Goal: Unclear

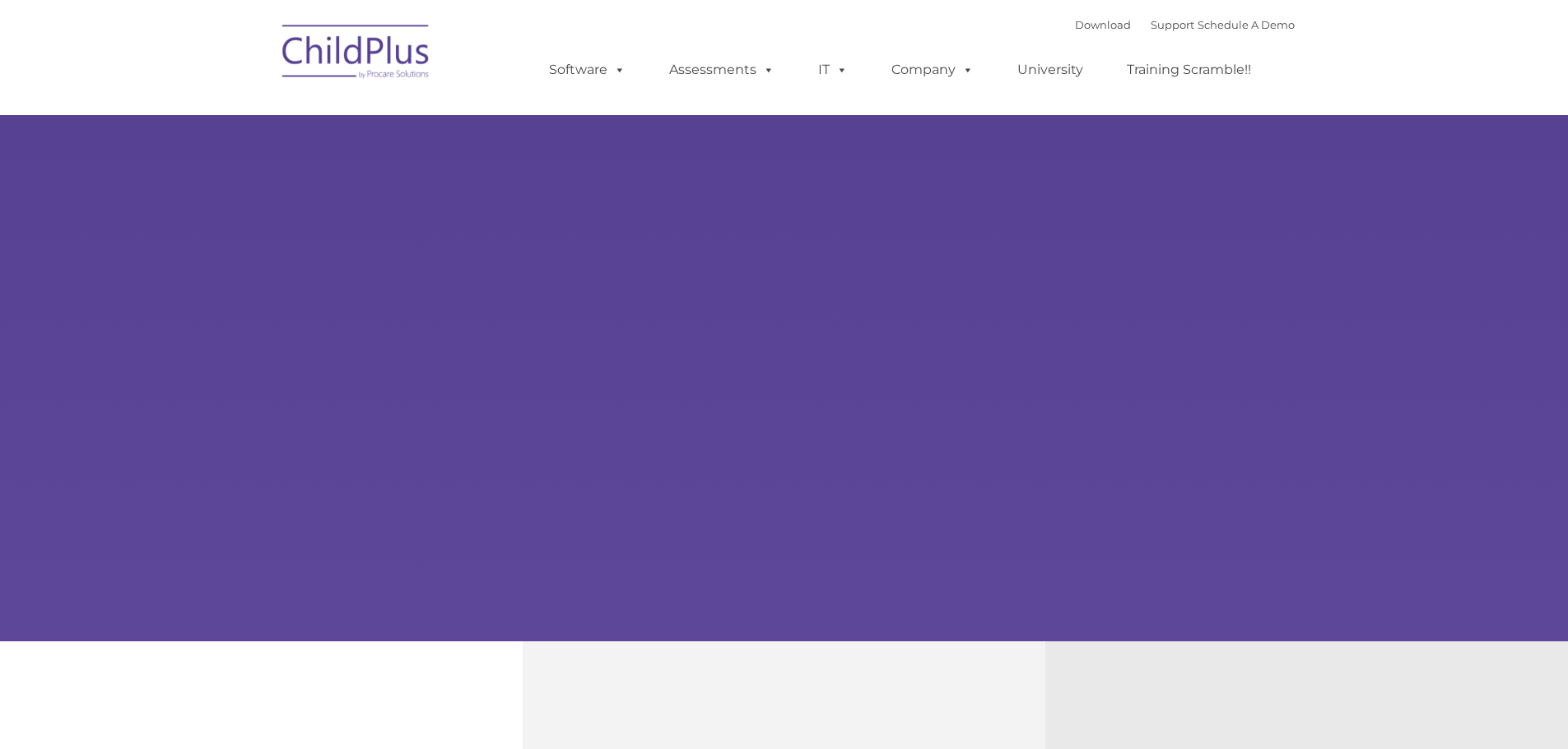
type input ""
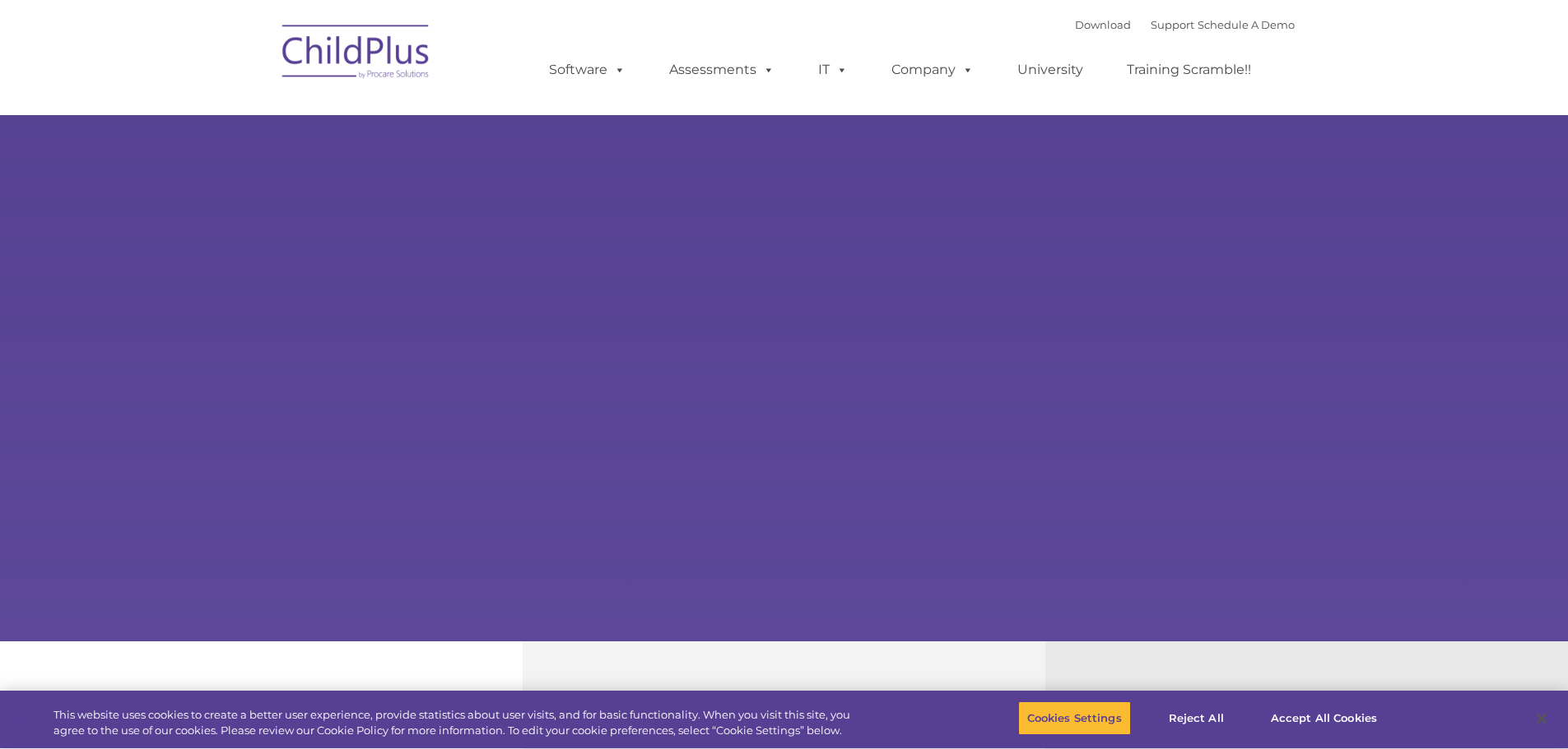
select select "MEDIUM"
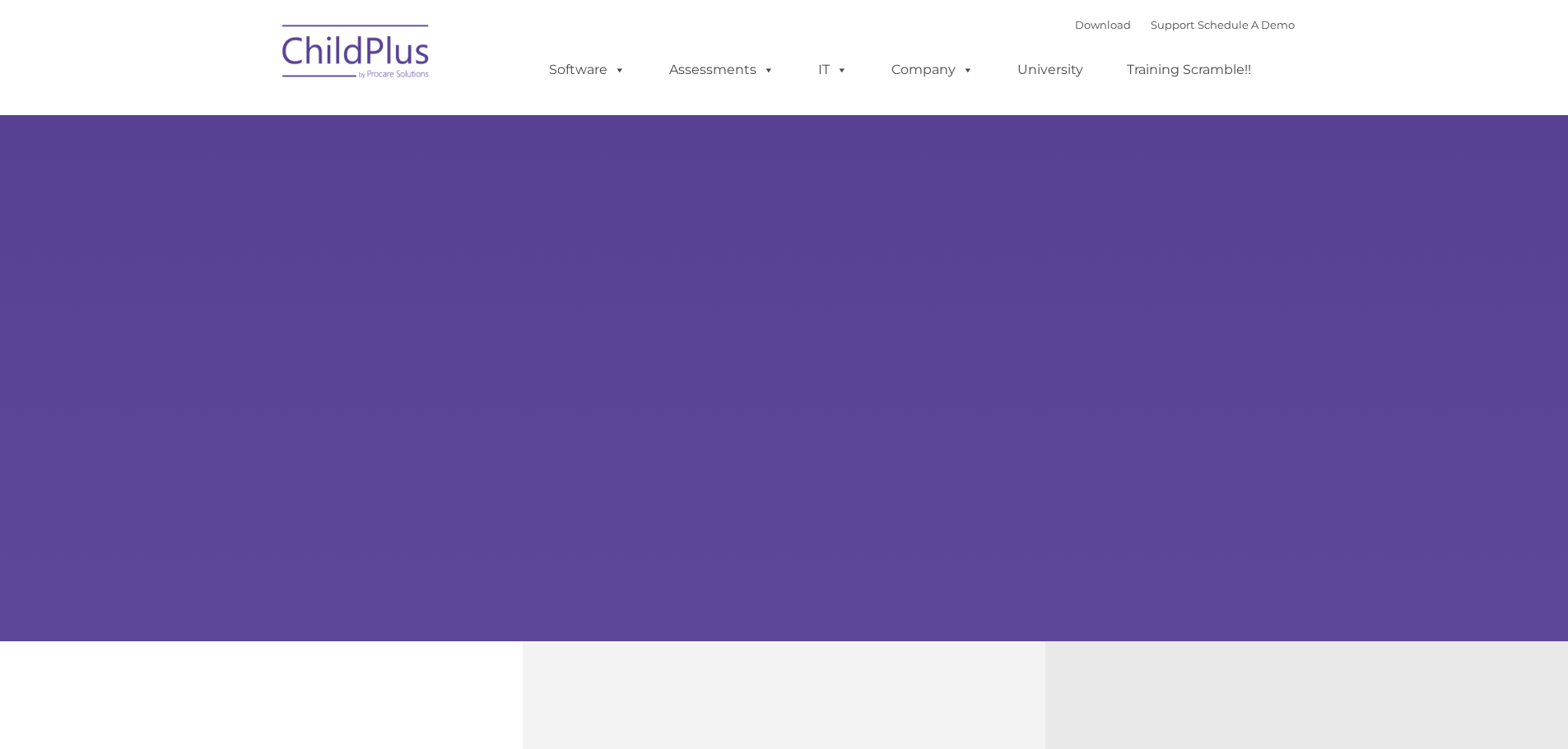
type input ""
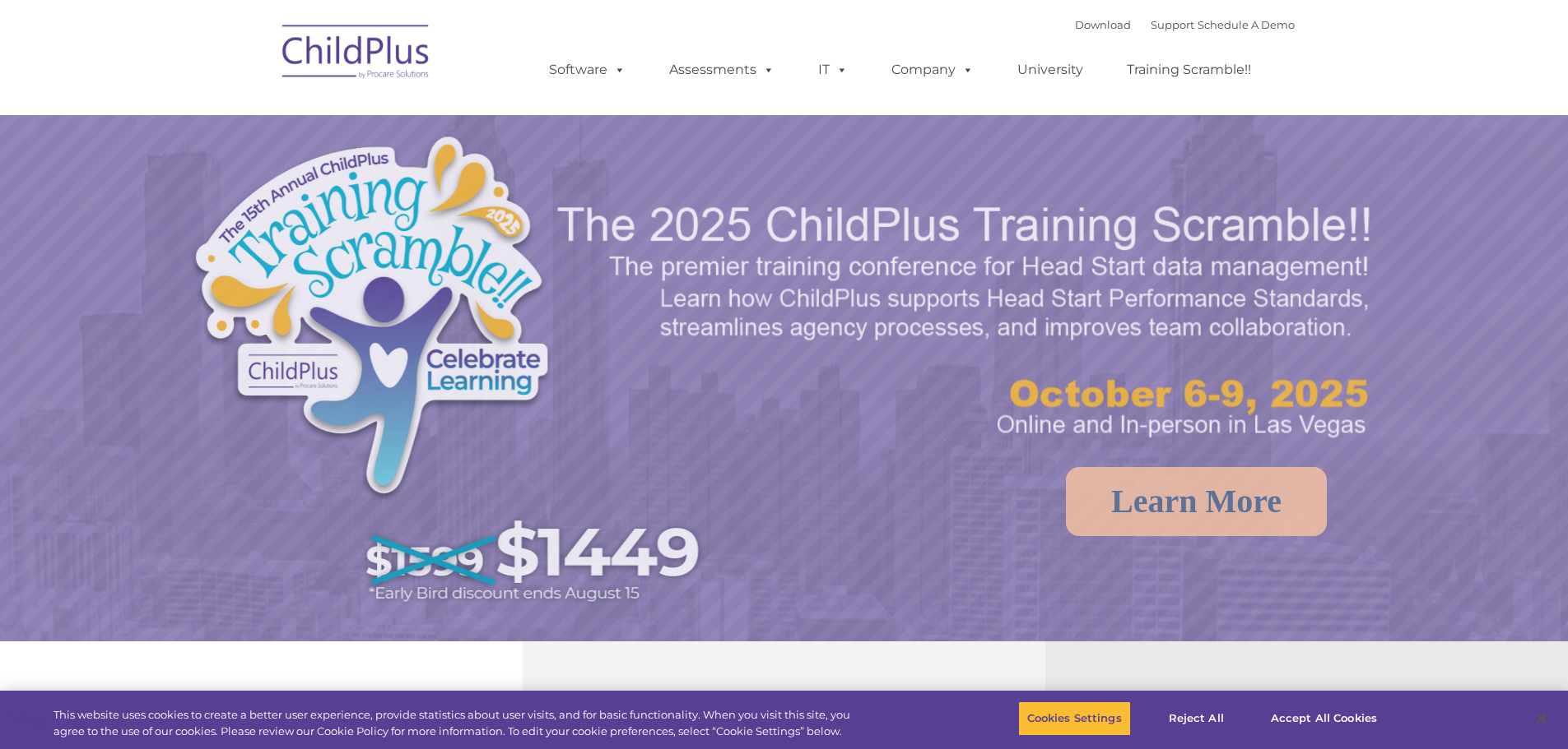
select select "MEDIUM"
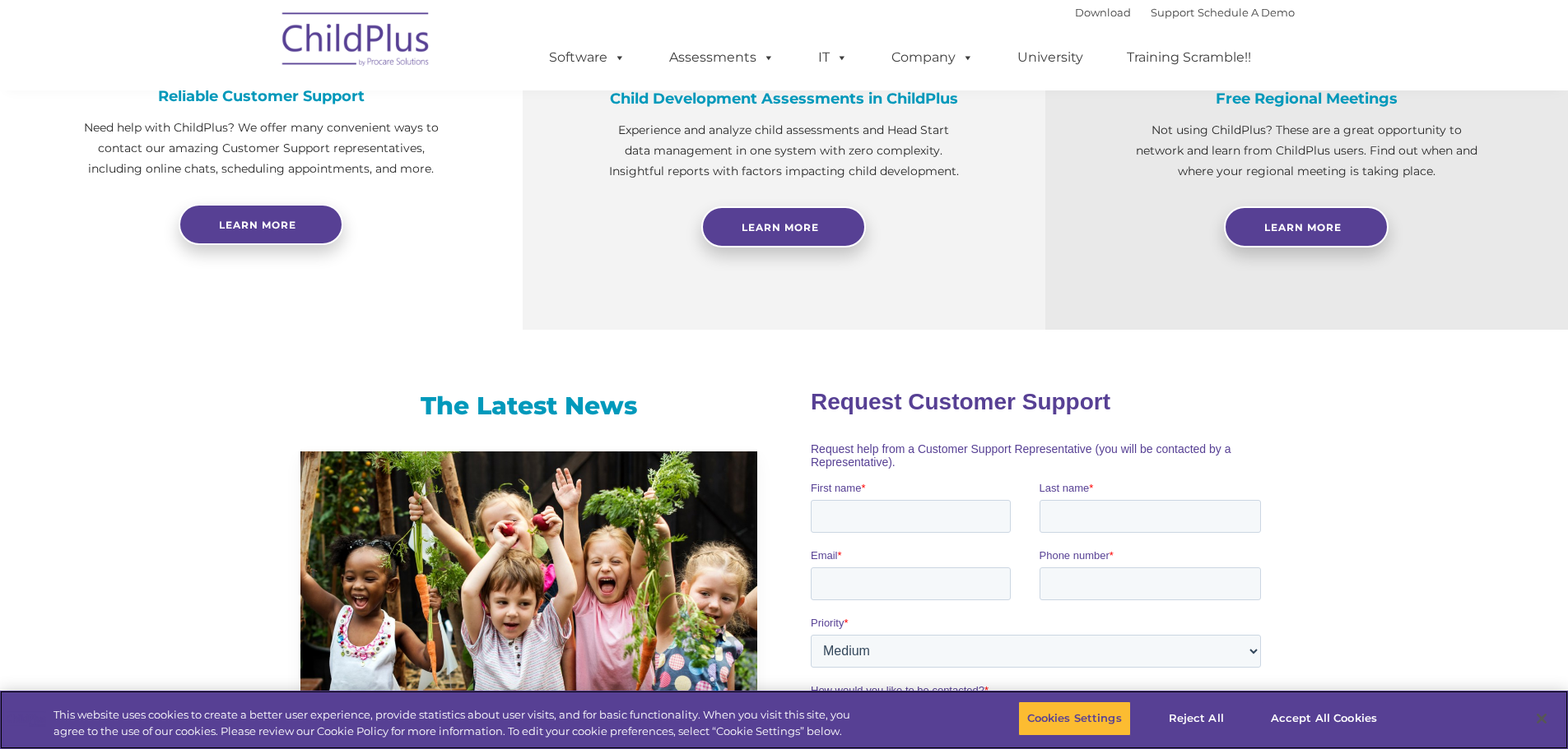
scroll to position [523, 0]
